Goal: Transaction & Acquisition: Purchase product/service

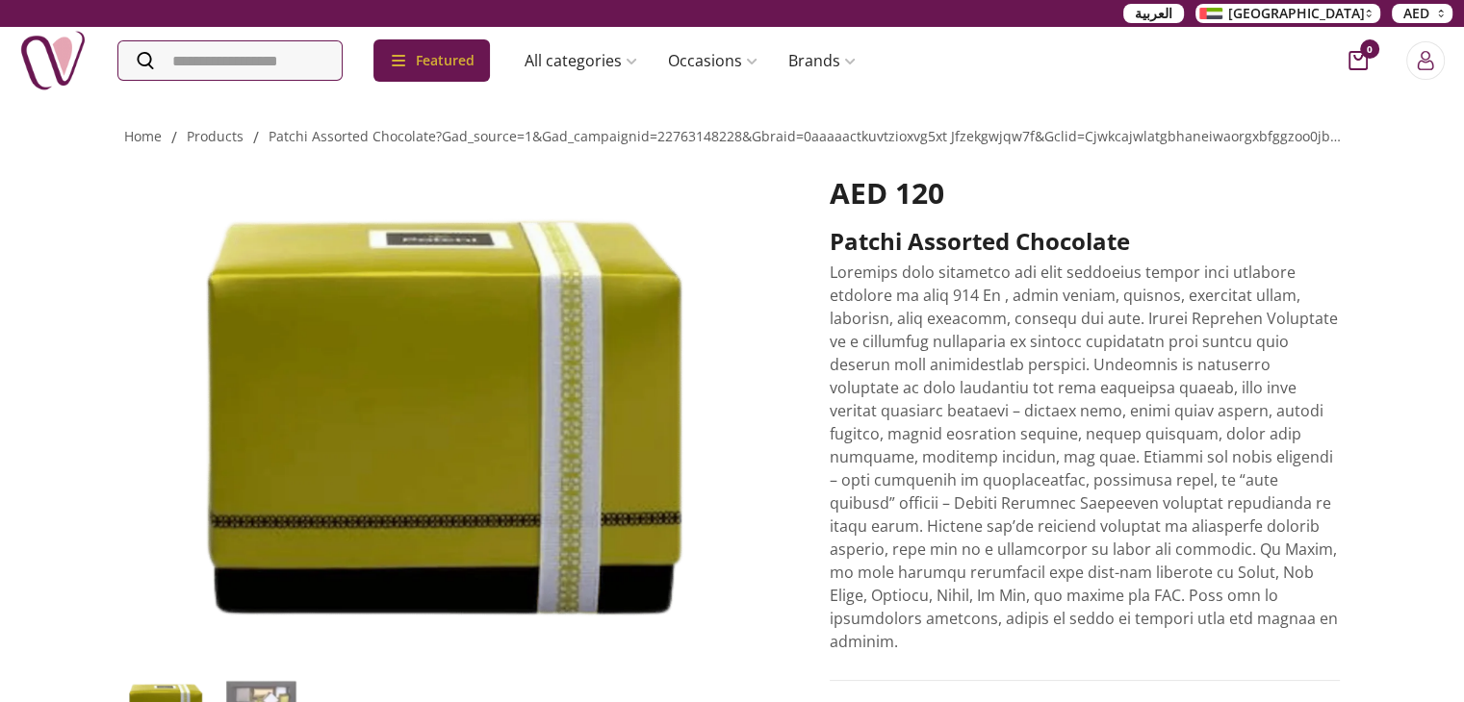
click at [90, 160] on div "Home / products / patchi assorted chocolate?gad_source=1&gad_campaignid=2276314…" at bounding box center [732, 682] width 1464 height 1180
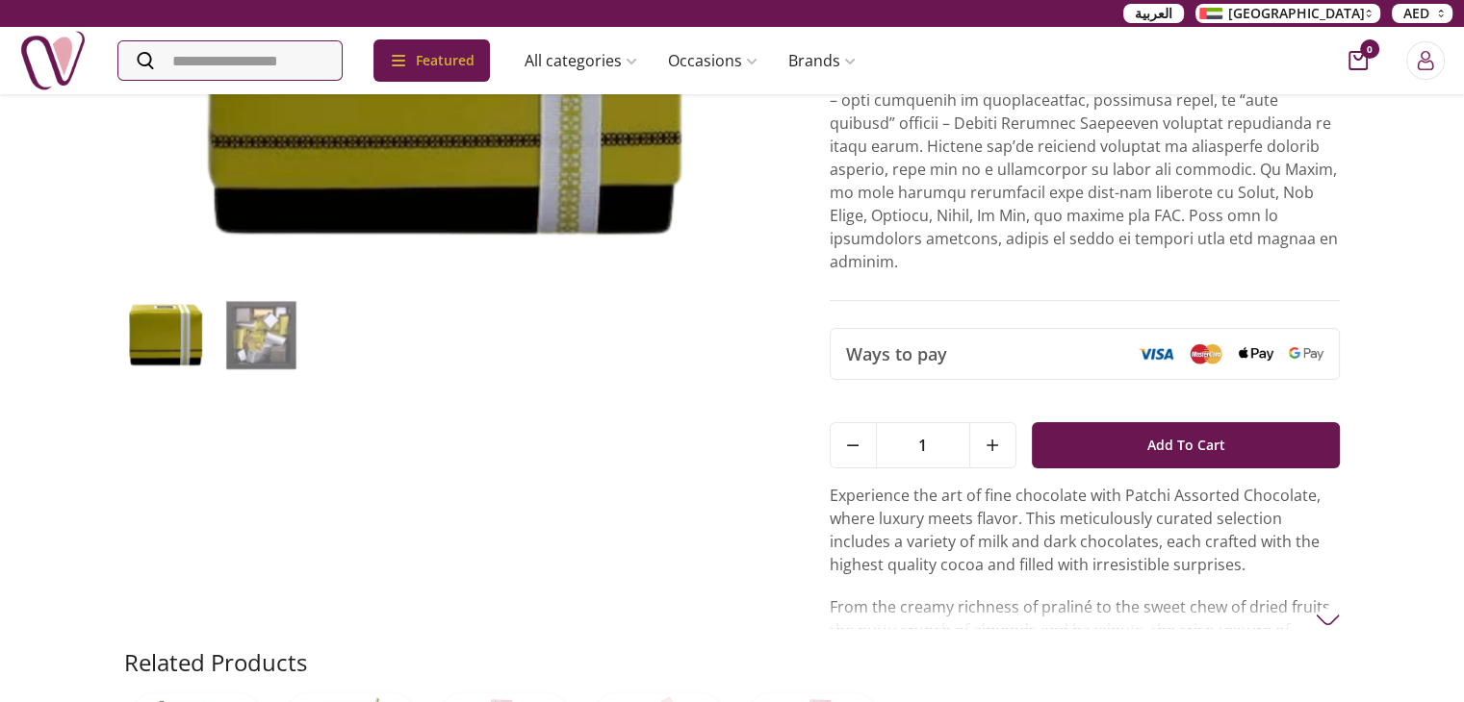
scroll to position [381, 0]
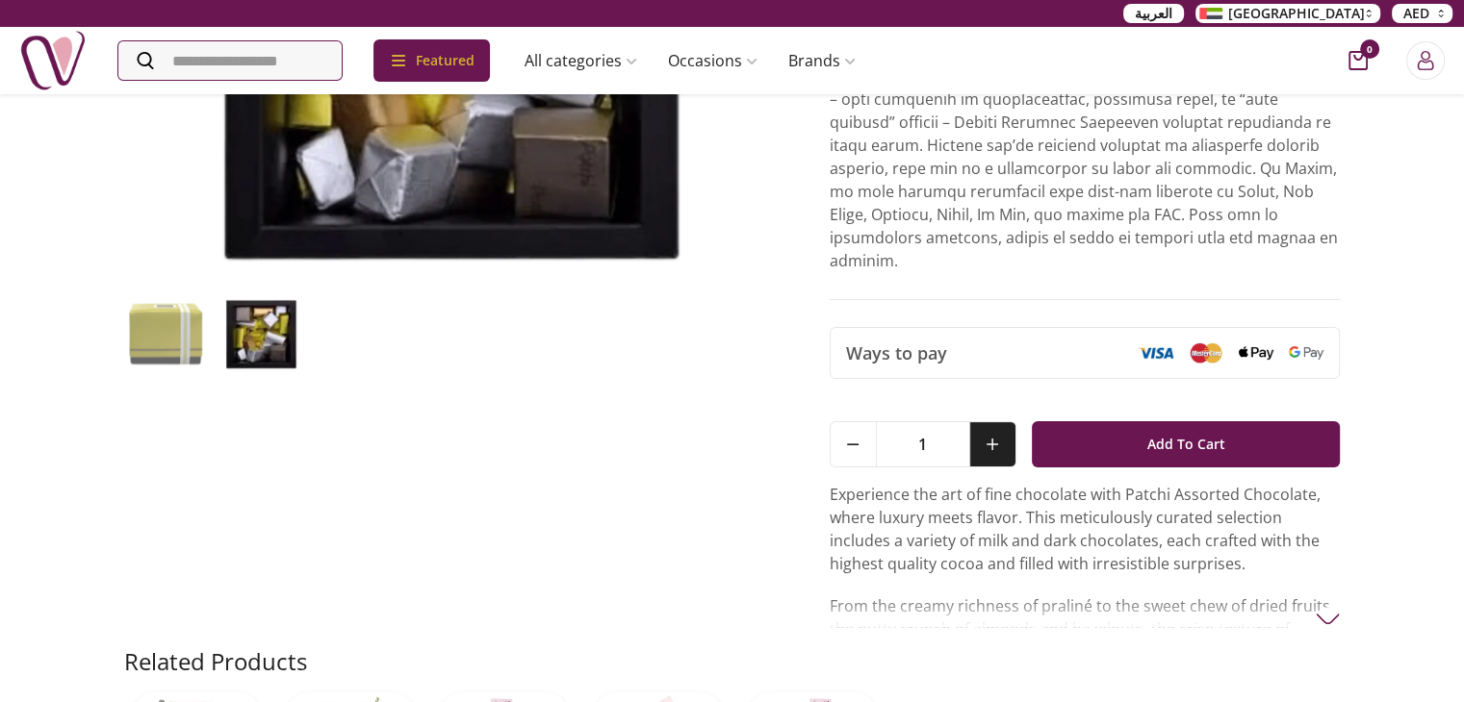
click at [1002, 434] on button at bounding box center [992, 444] width 46 height 44
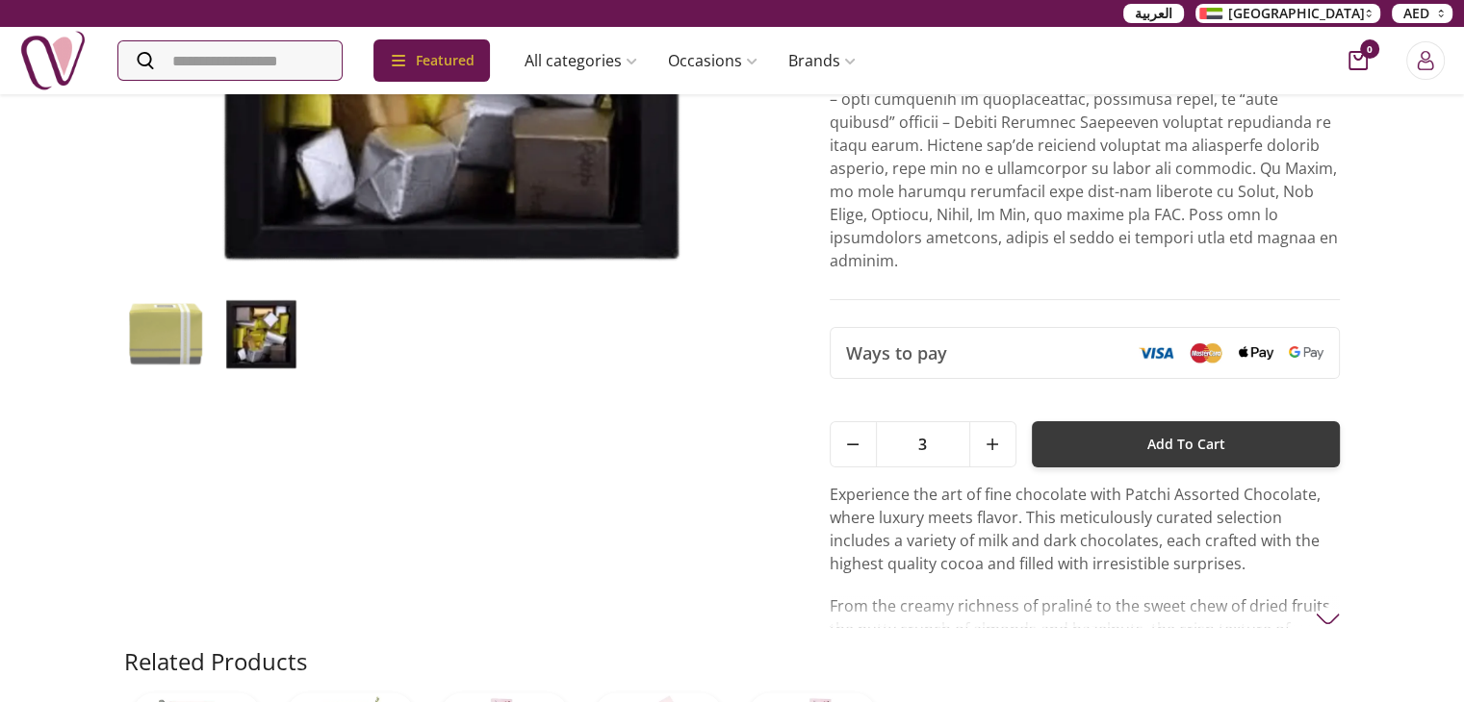
click at [1039, 431] on button "Add To Cart" at bounding box center [1185, 444] width 309 height 46
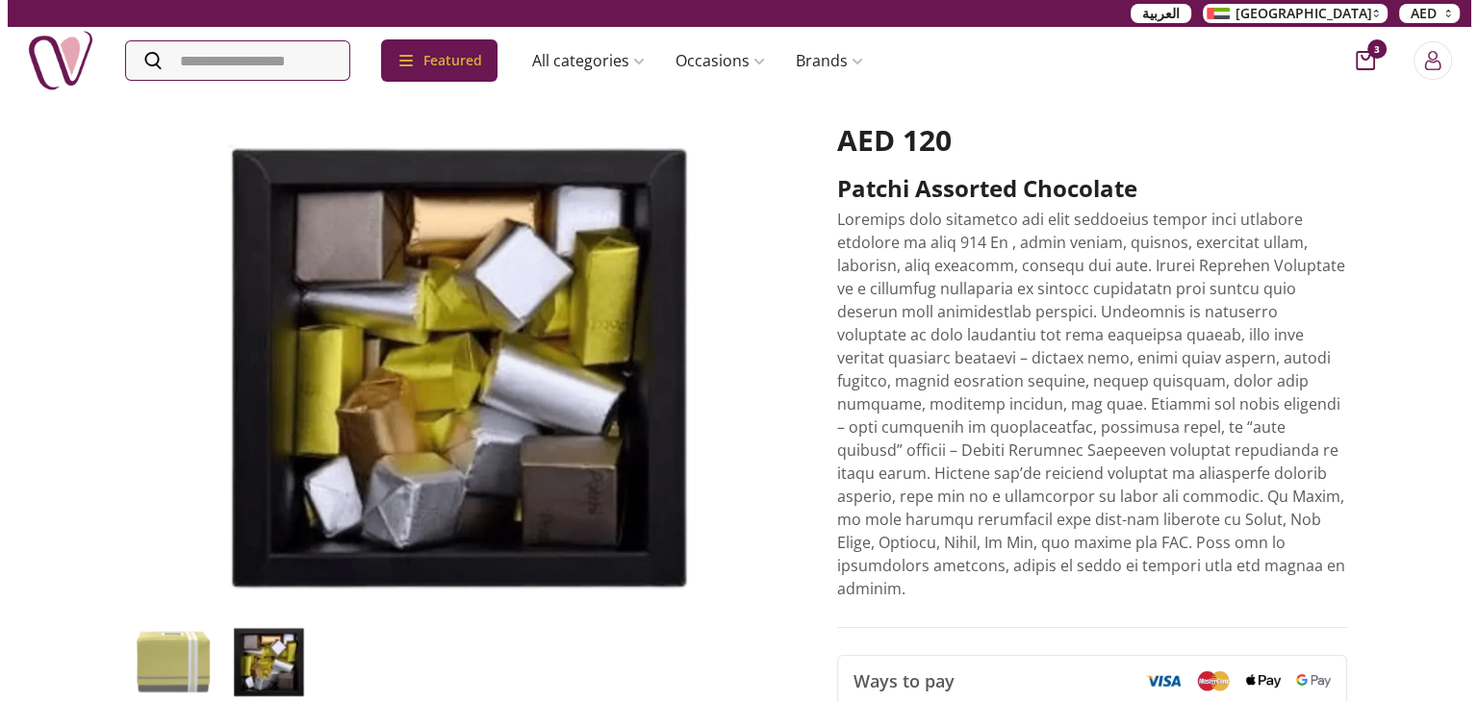
scroll to position [0, 0]
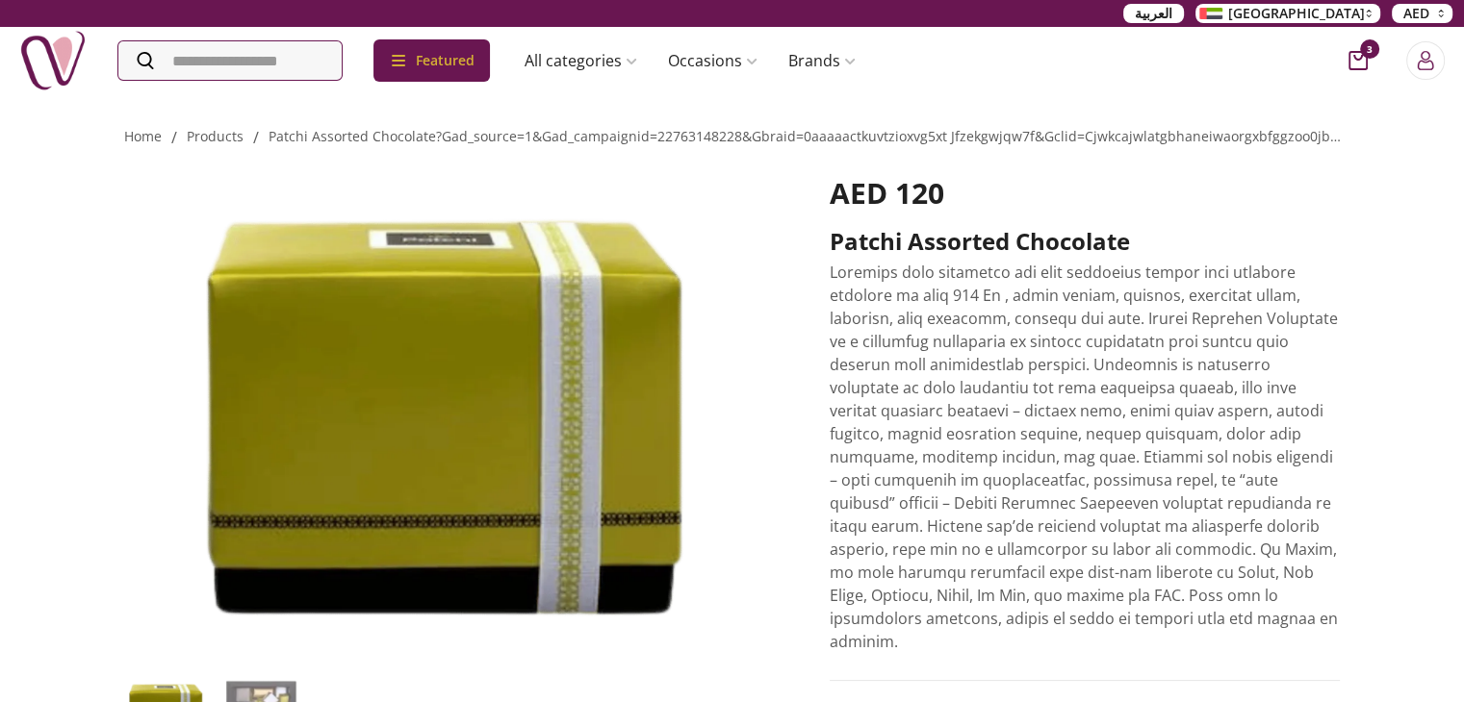
click at [1352, 61] on icon "cart-button" at bounding box center [1357, 60] width 19 height 19
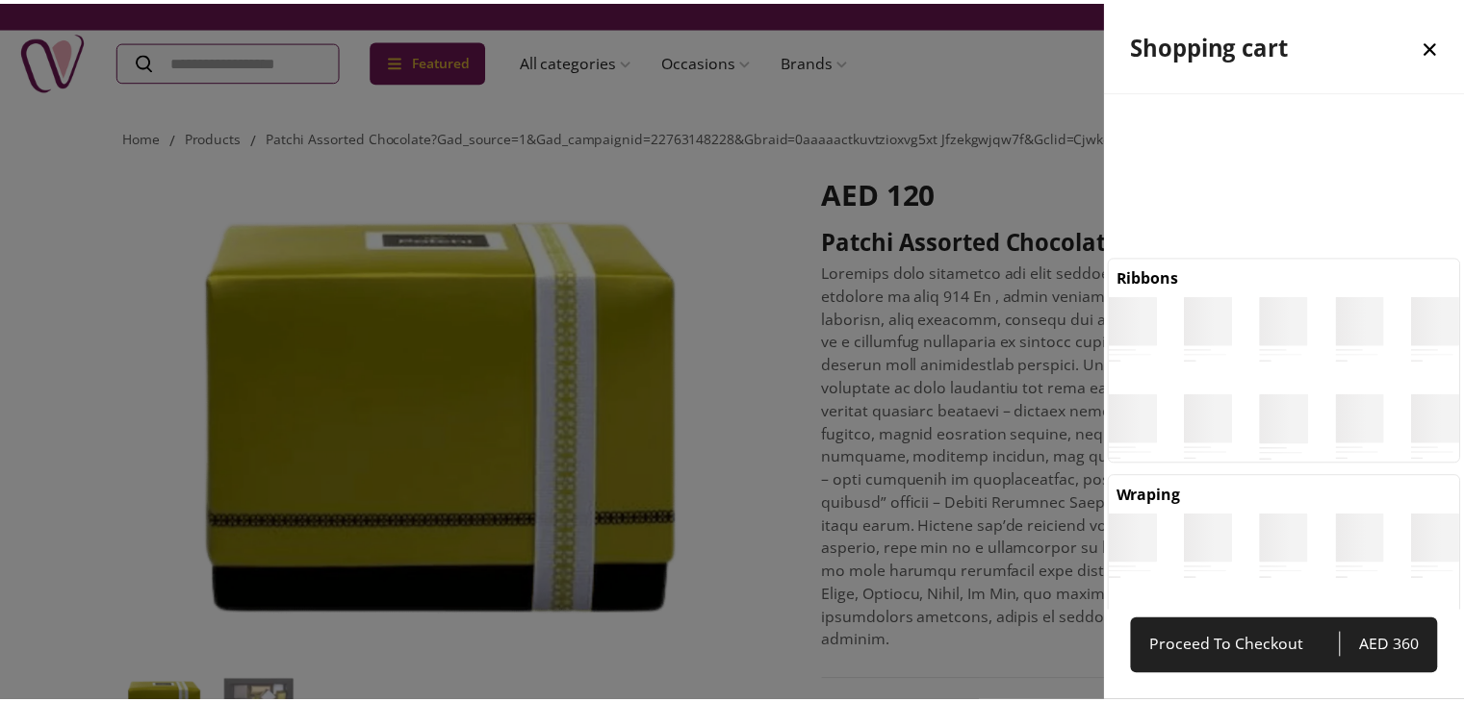
scroll to position [9, 9]
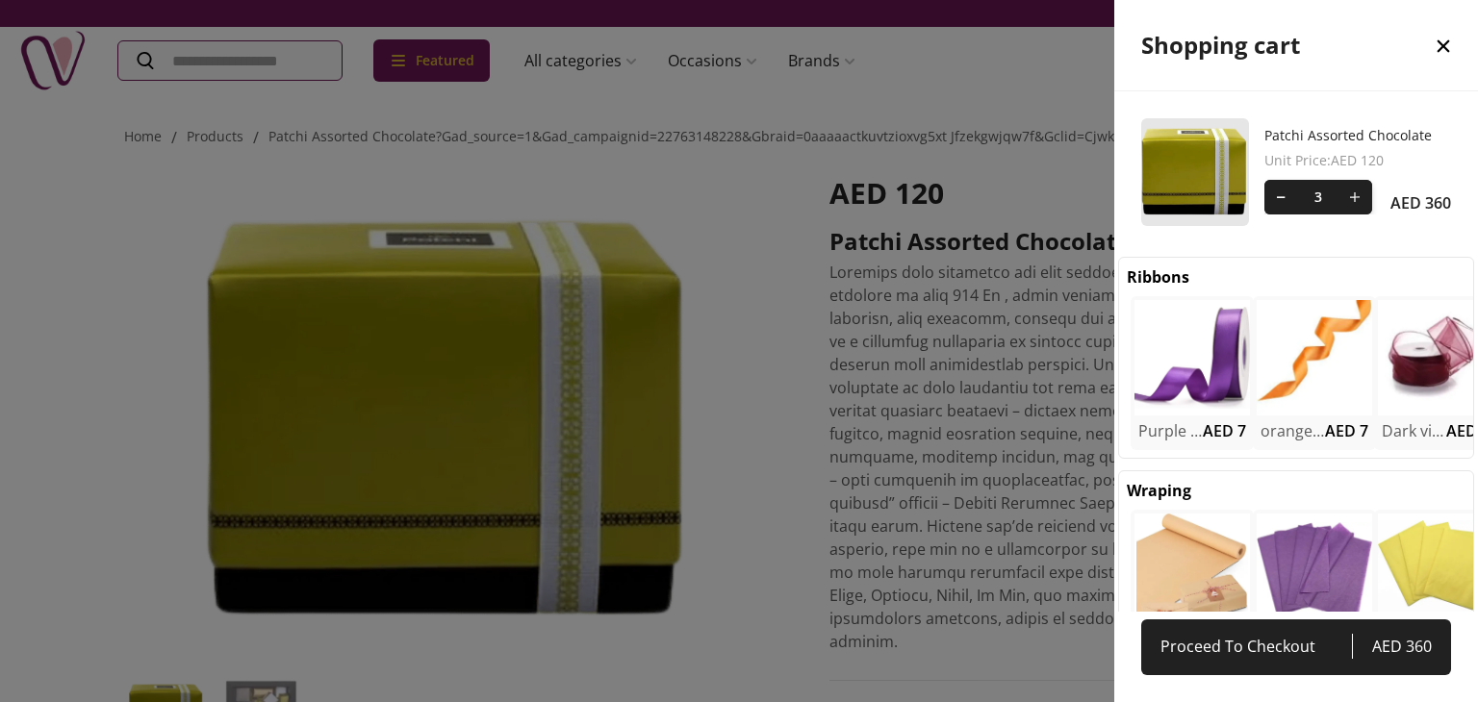
click at [884, 325] on div at bounding box center [739, 351] width 1478 height 702
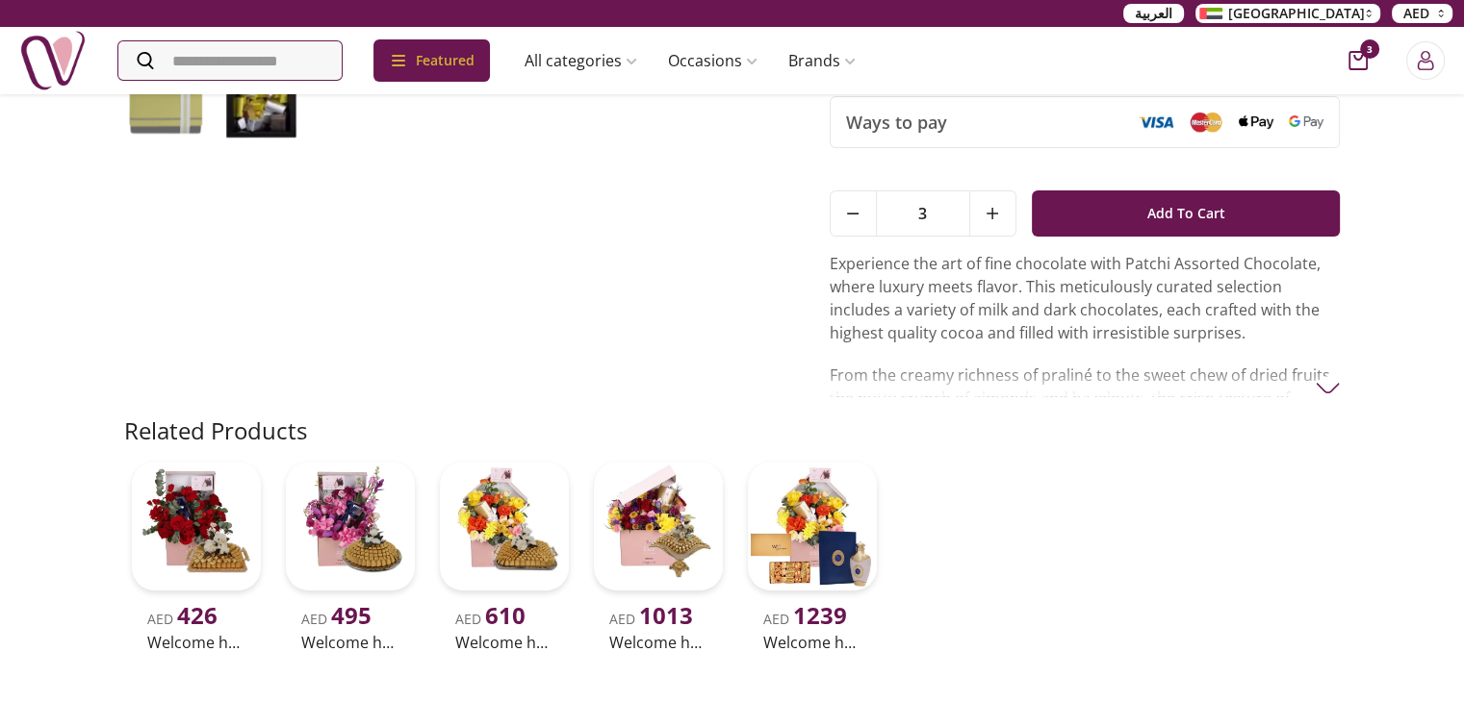
scroll to position [615, 0]
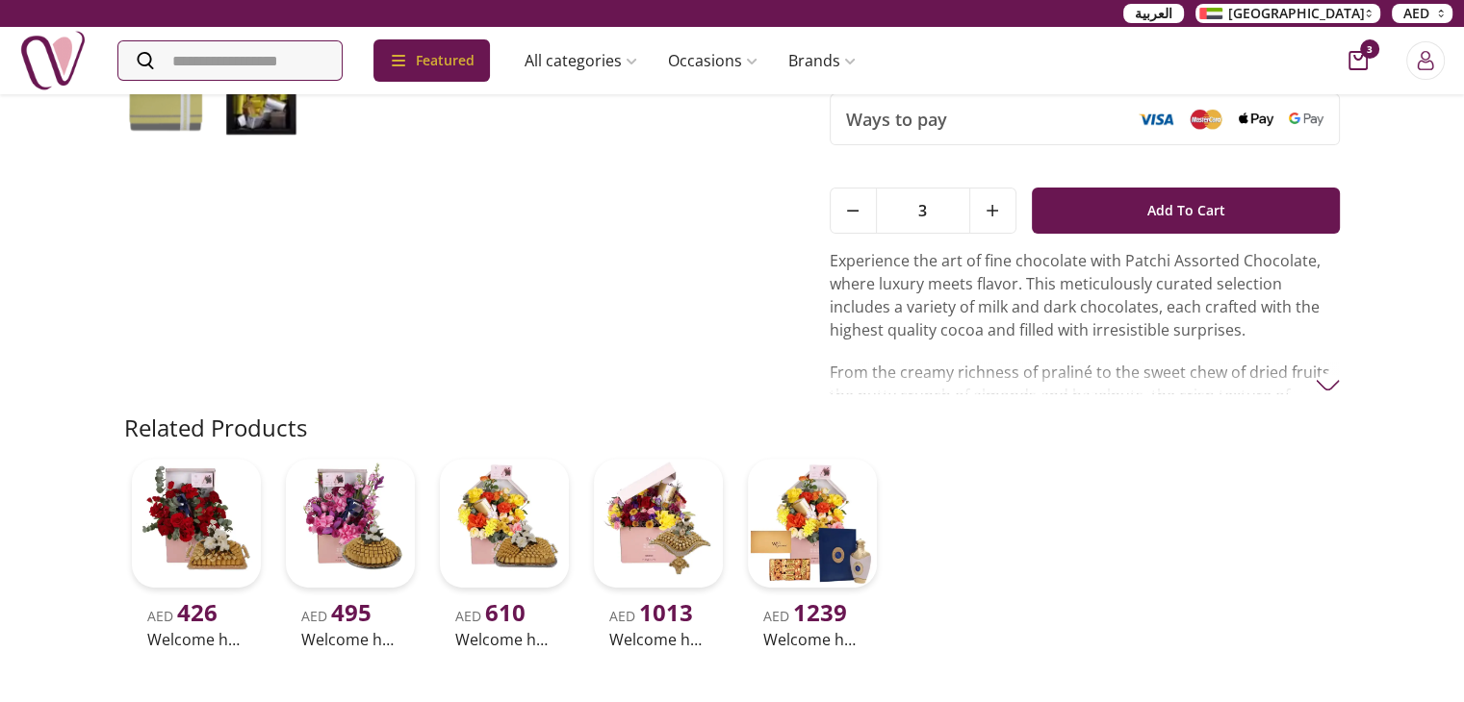
click at [1305, 361] on p "From the creamy richness of praliné to the sweet chew of dried fruits, the nutt…" at bounding box center [1084, 407] width 511 height 92
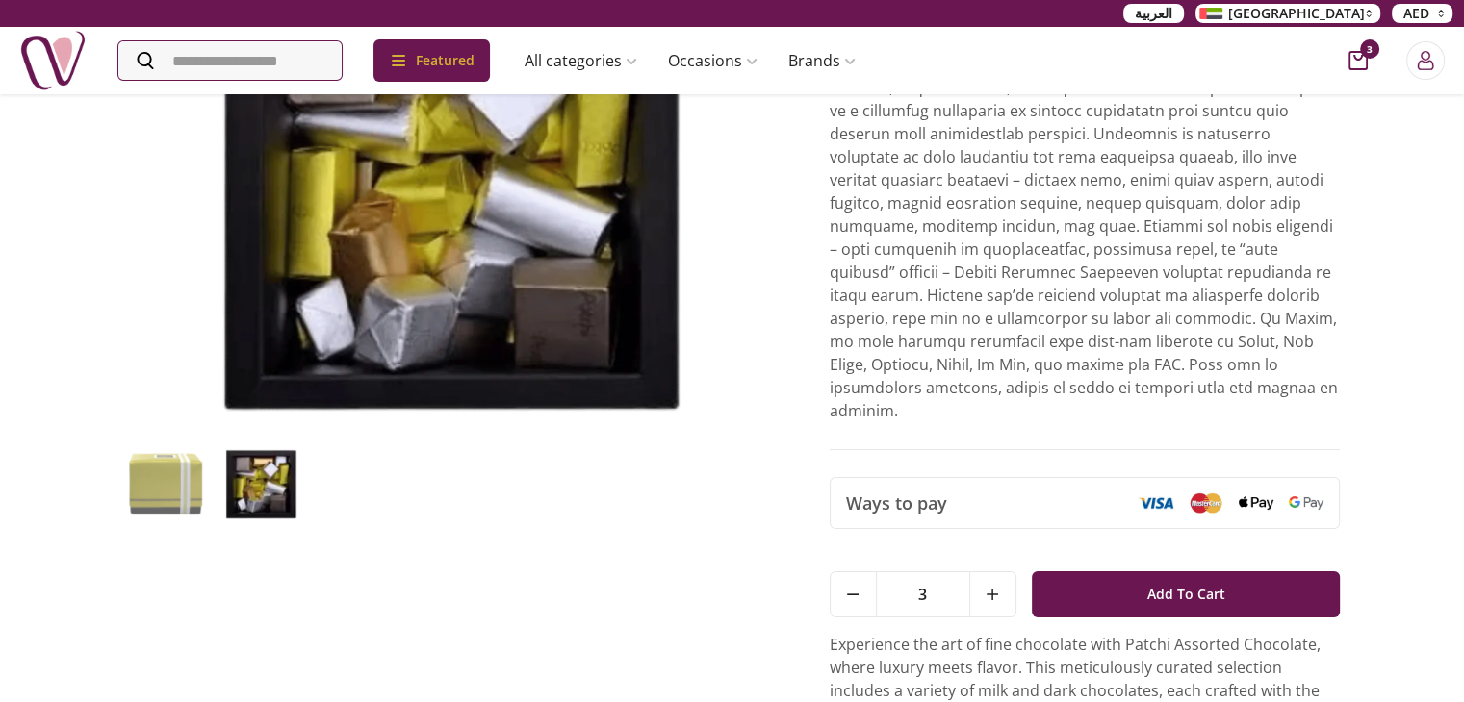
scroll to position [342, 0]
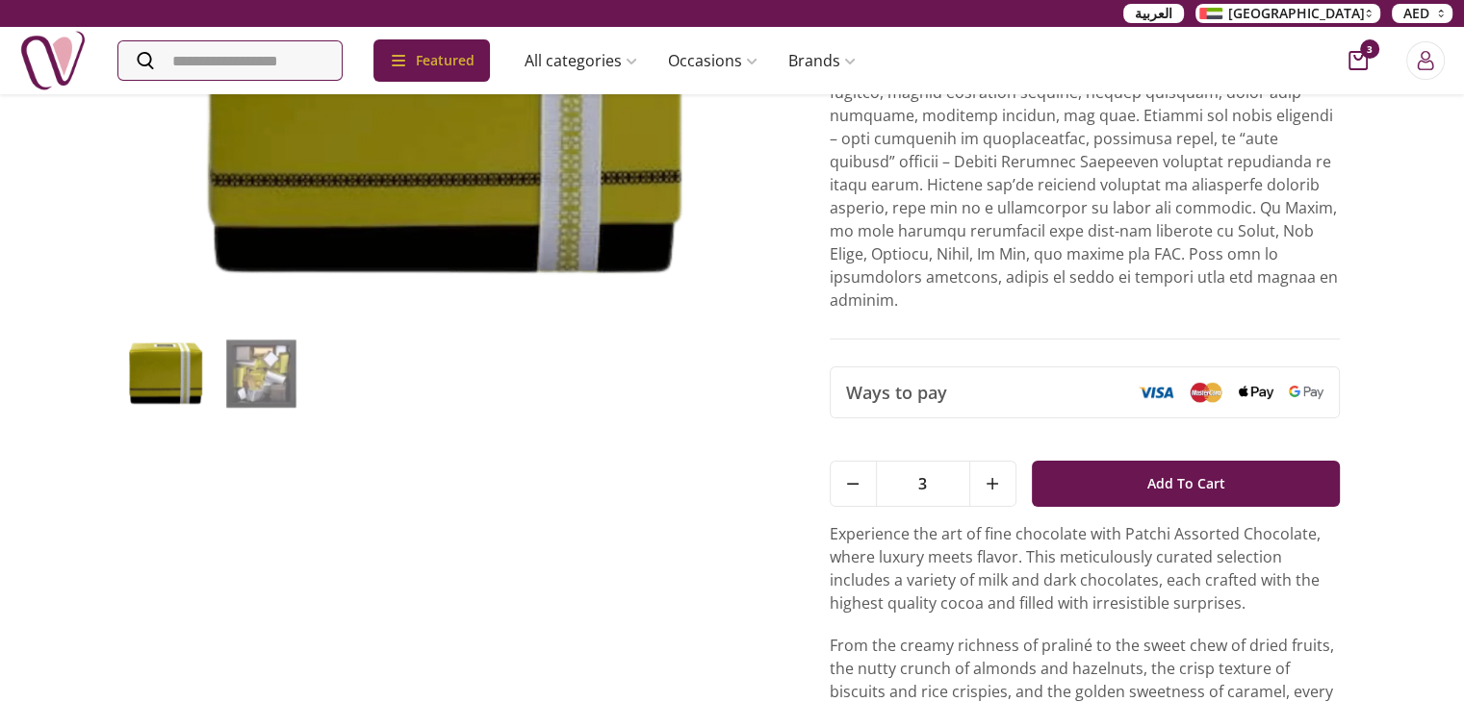
click at [194, 378] on img at bounding box center [166, 373] width 85 height 75
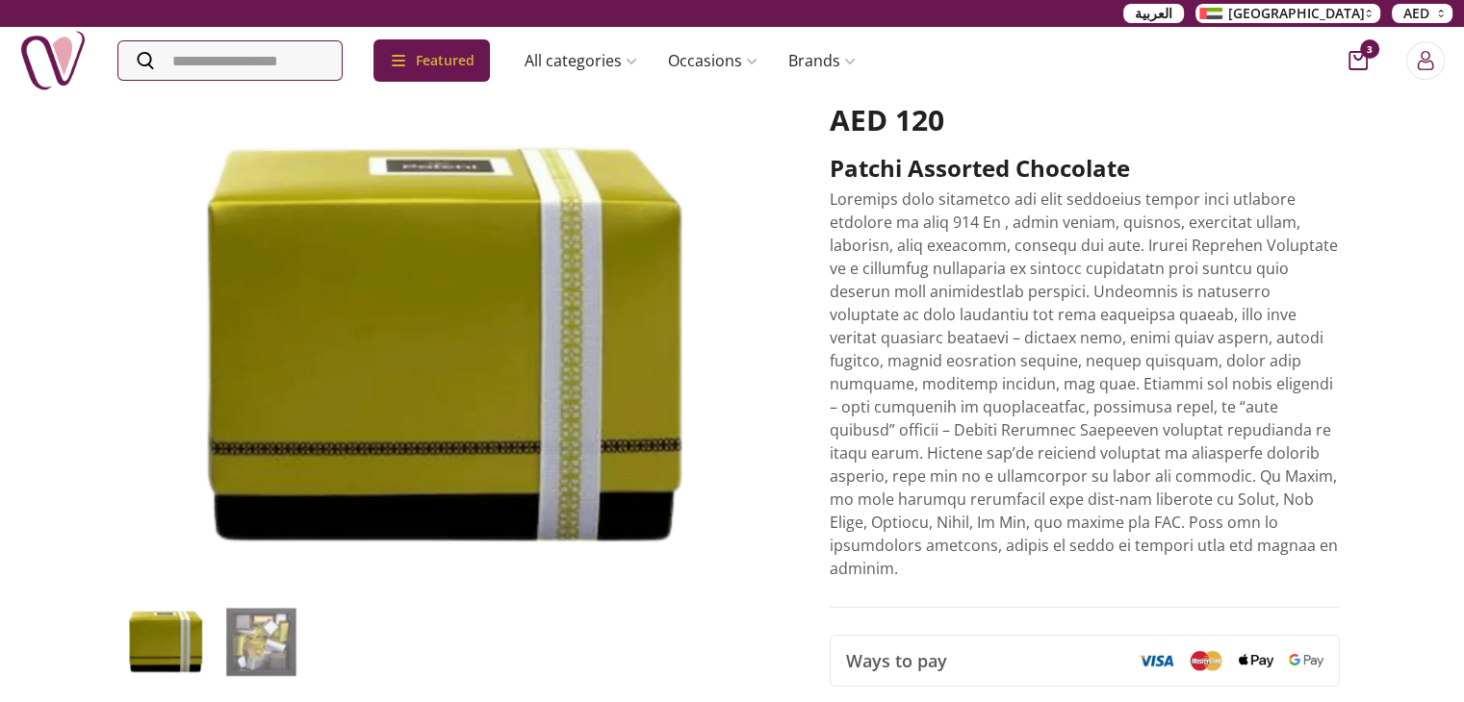
scroll to position [0, 0]
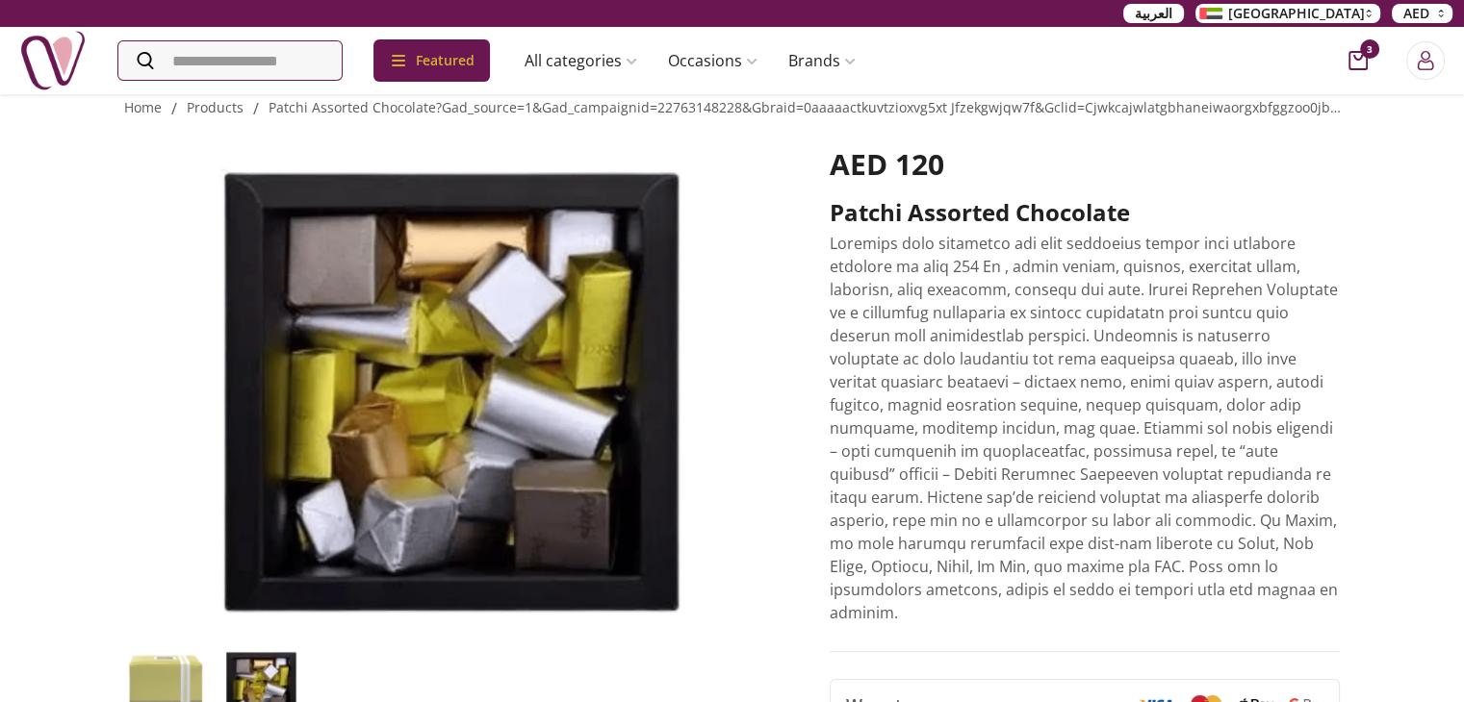
scroll to position [23, 0]
